Goal: Task Accomplishment & Management: Use online tool/utility

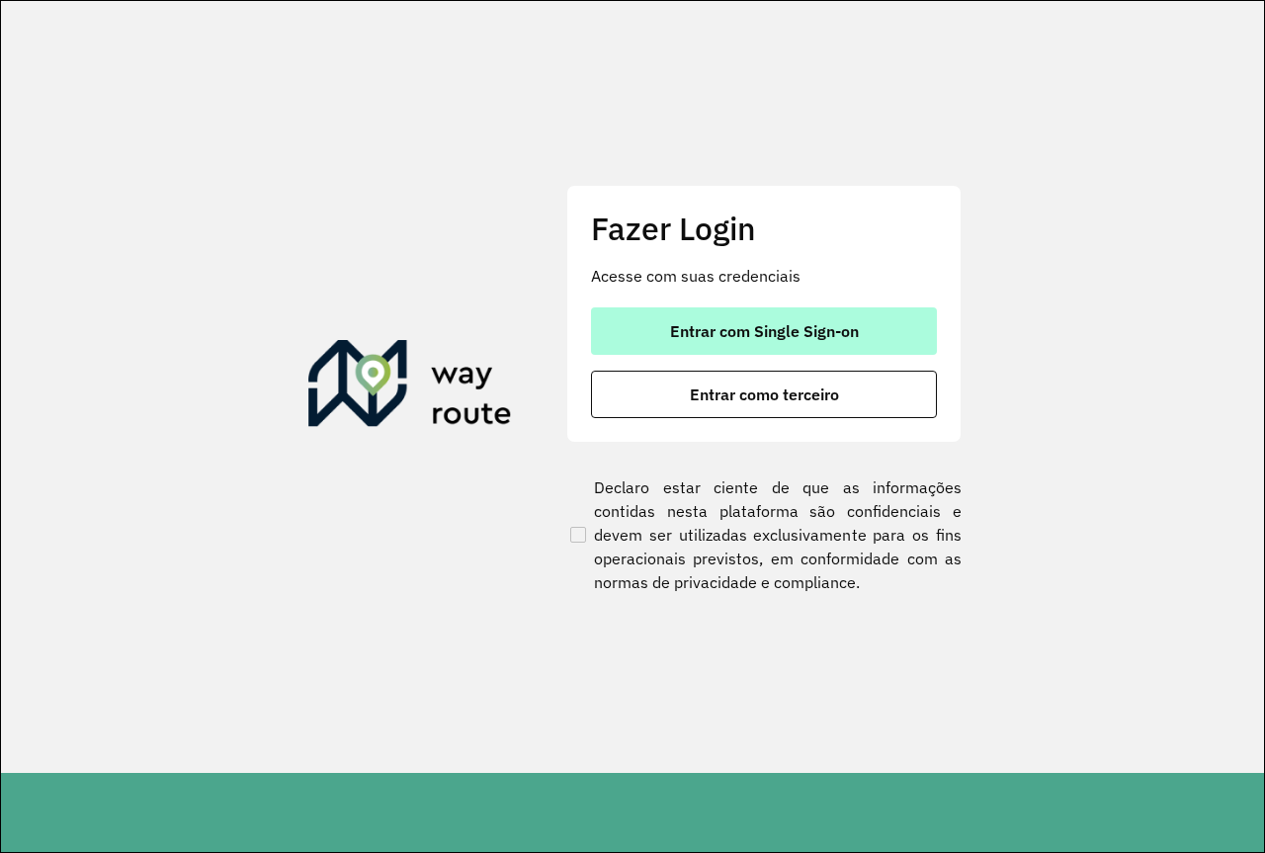
click at [767, 323] on span "Entrar com Single Sign-on" at bounding box center [764, 331] width 189 height 16
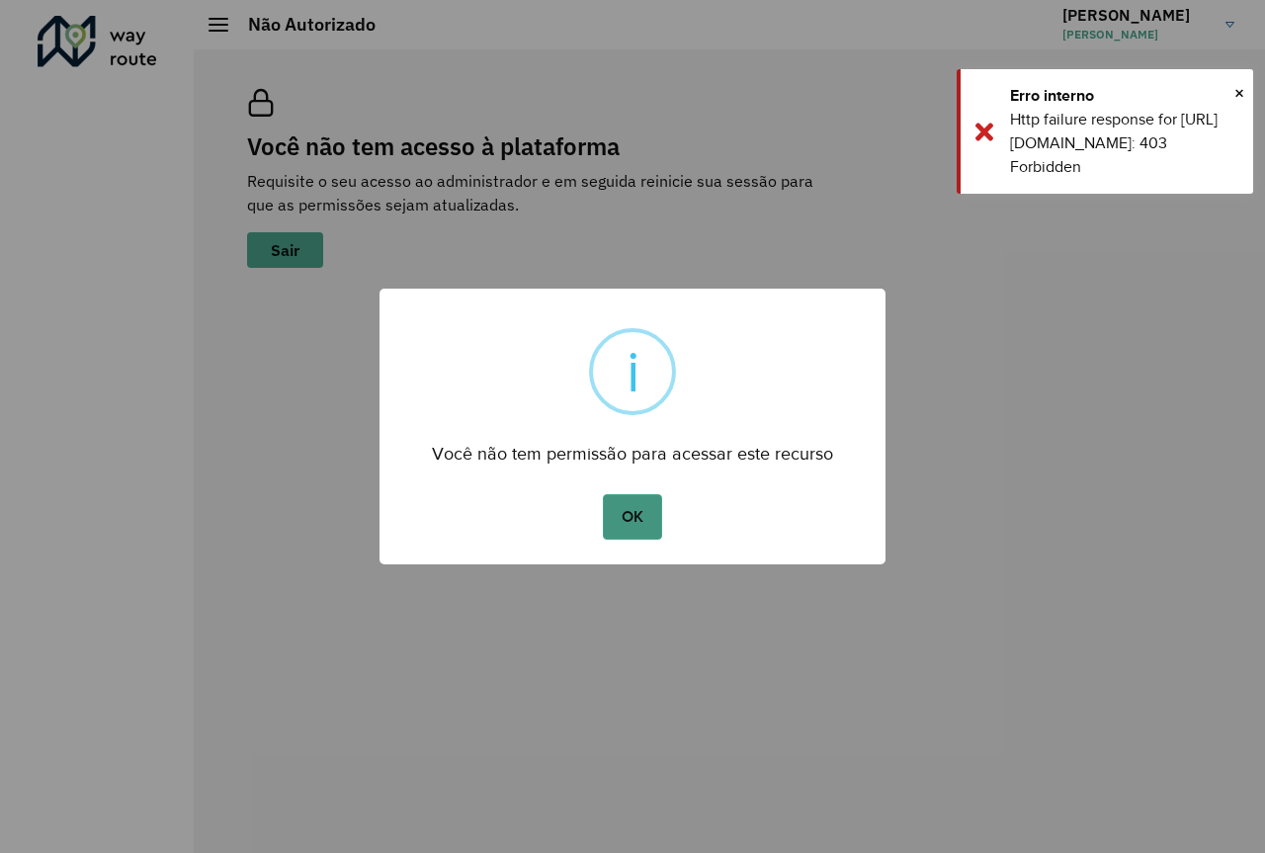
click at [640, 510] on button "OK" at bounding box center [632, 516] width 58 height 45
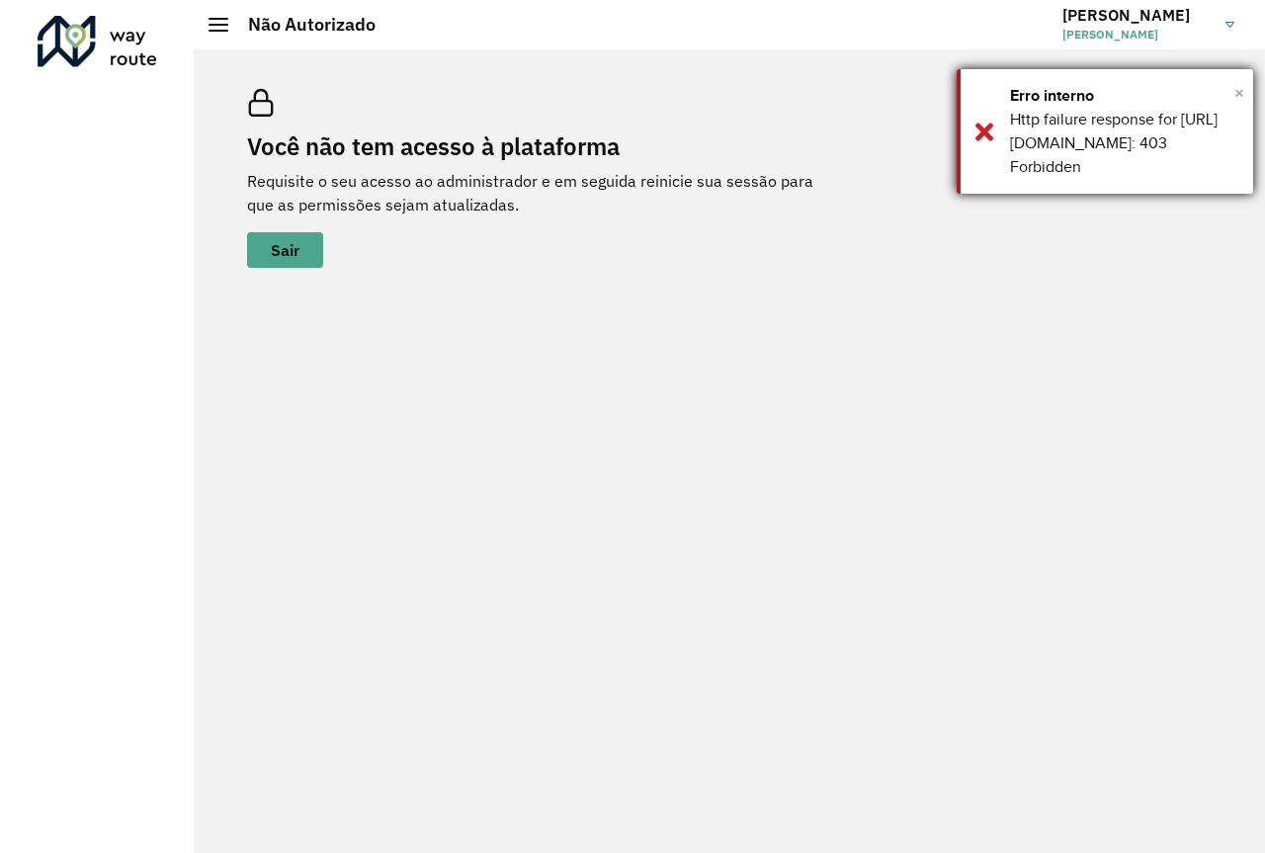
drag, startPoint x: 1244, startPoint y: 91, endPoint x: 1235, endPoint y: 100, distance: 13.3
click at [1243, 92] on div "× Erro interno Http failure response for https://apim.ambevdevs.com.br/roteiriz…" at bounding box center [1105, 131] width 297 height 125
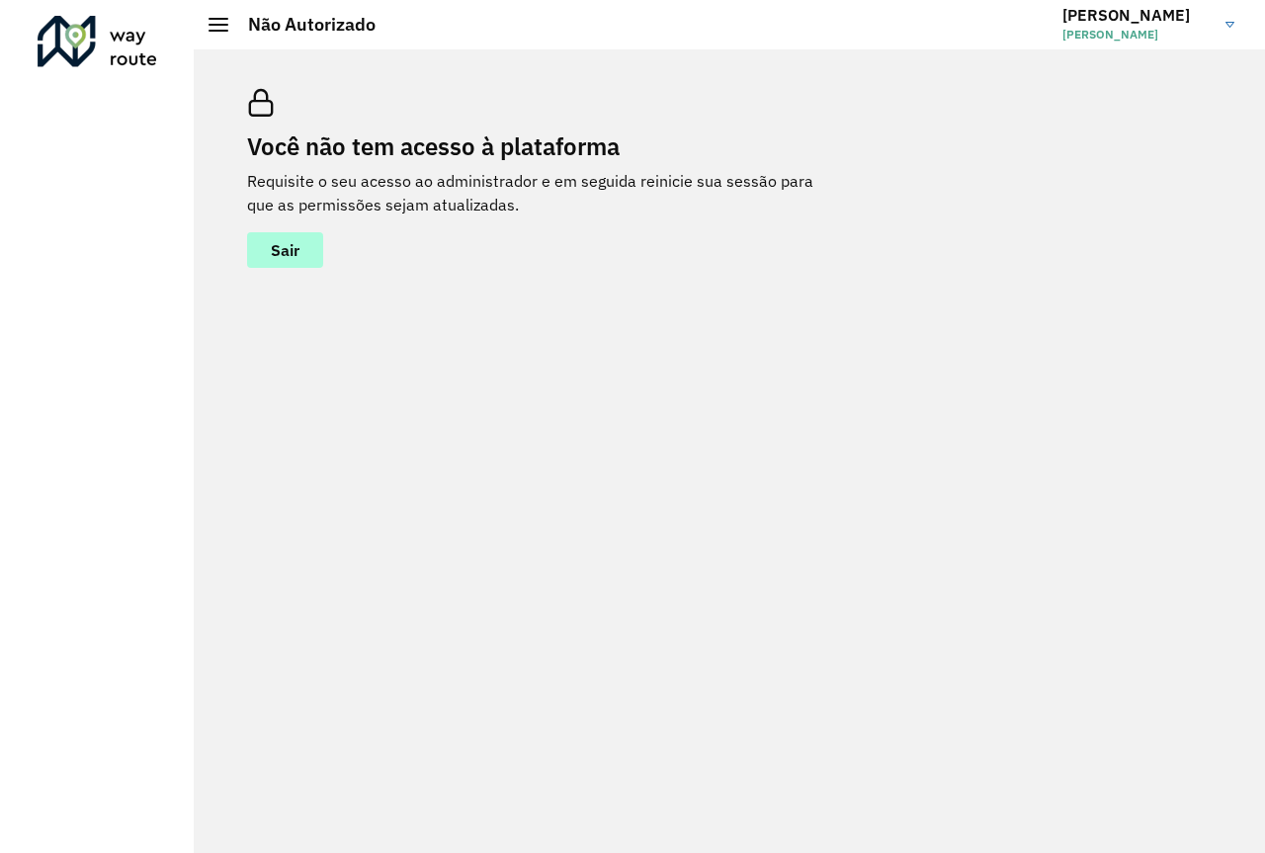
click at [293, 258] on span "Sair" at bounding box center [285, 250] width 29 height 16
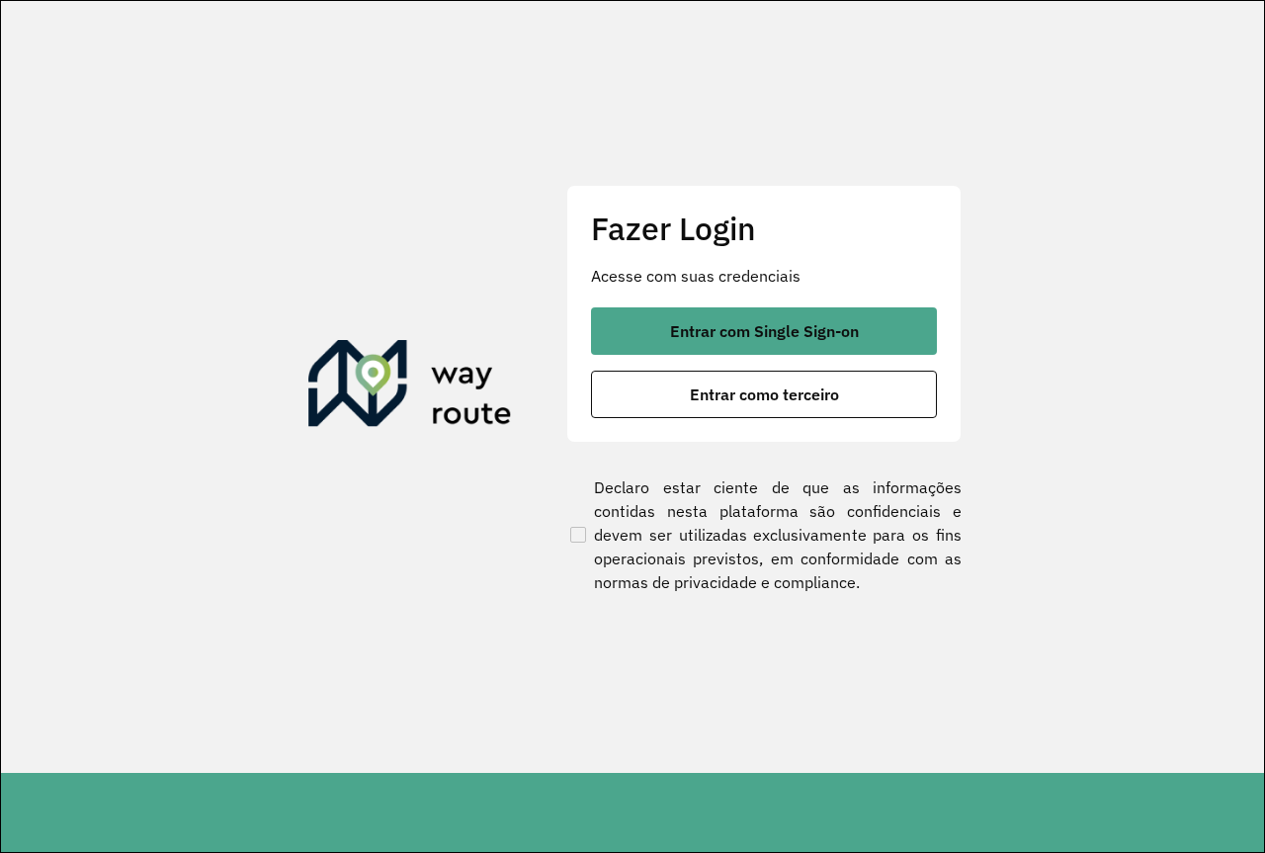
click at [697, 426] on div "Fazer Login Acesse com suas credenciais Entrar com Single Sign-on Entrar como t…" at bounding box center [763, 313] width 395 height 257
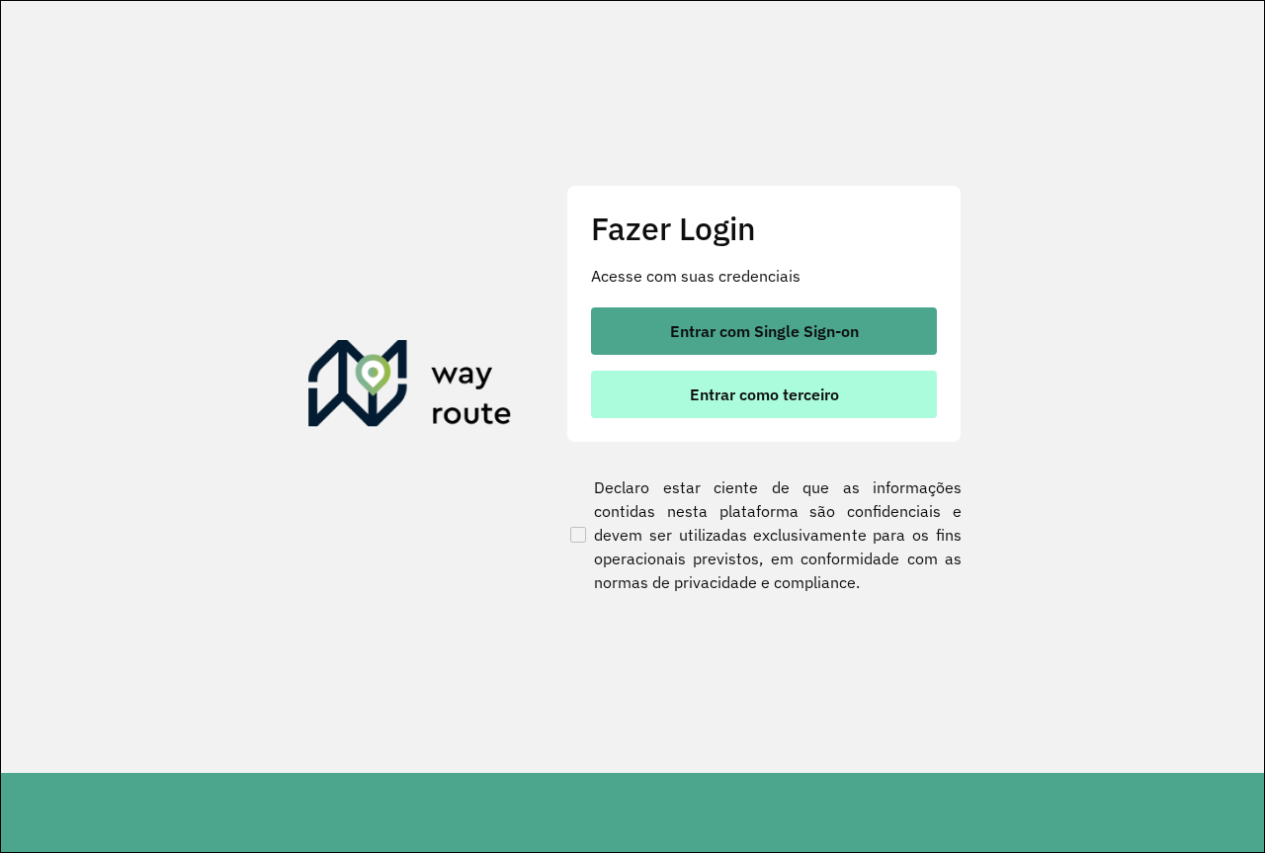
click at [697, 413] on button "Entrar como terceiro" at bounding box center [764, 394] width 346 height 47
drag, startPoint x: 696, startPoint y: 318, endPoint x: 682, endPoint y: 413, distance: 95.9
click at [682, 413] on div "Entrar com Single Sign-on Entrar como terceiro" at bounding box center [764, 362] width 346 height 111
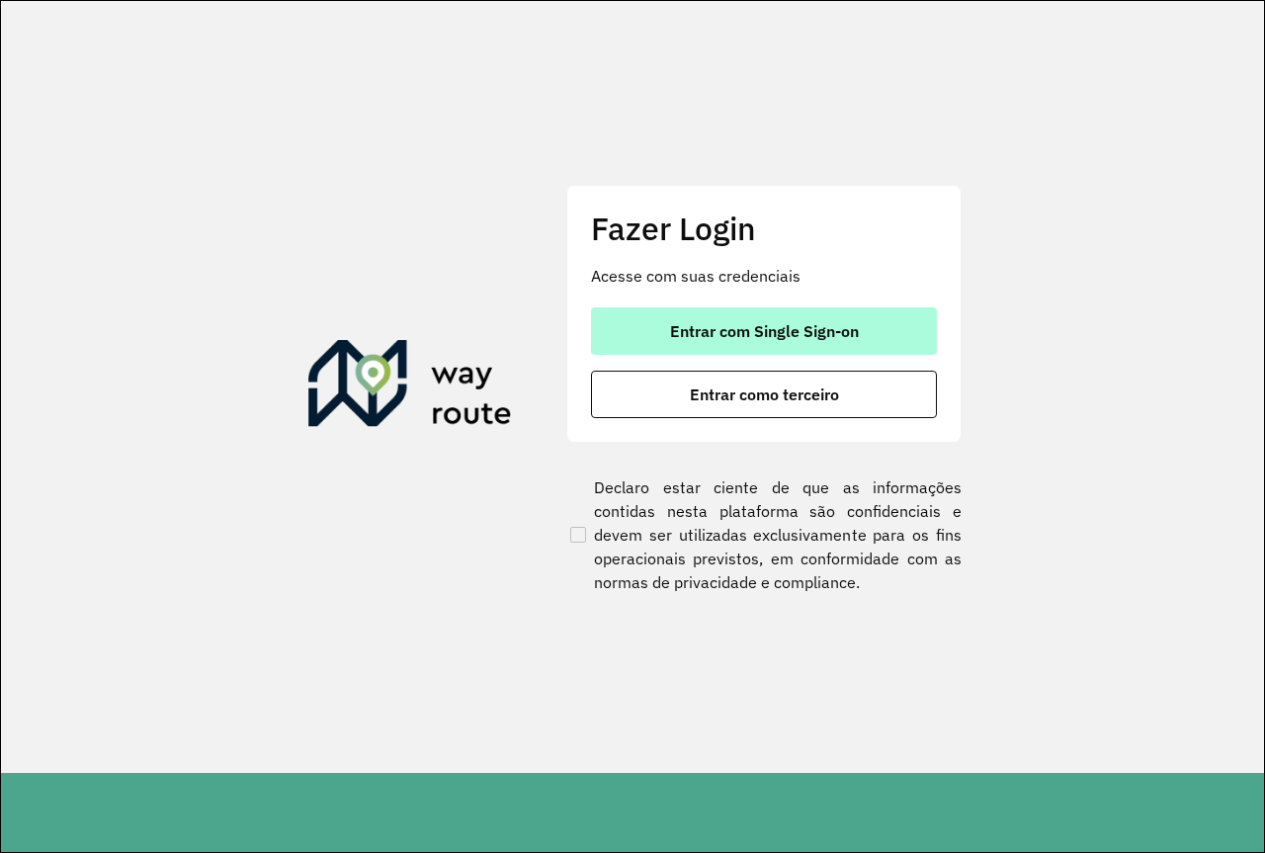
click at [690, 342] on button "Entrar com Single Sign-on" at bounding box center [764, 330] width 346 height 47
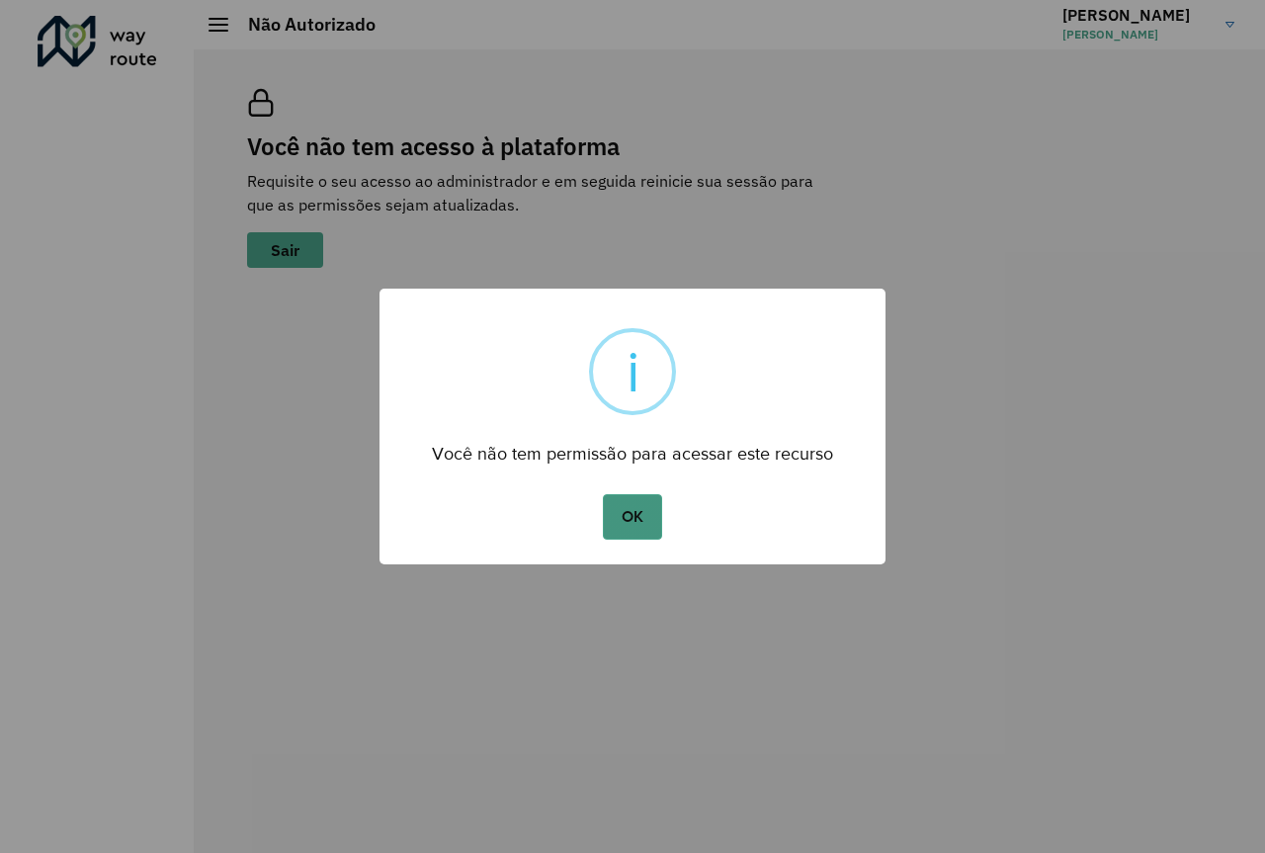
click at [632, 518] on button "OK" at bounding box center [632, 516] width 58 height 45
